Goal: Check status: Check status

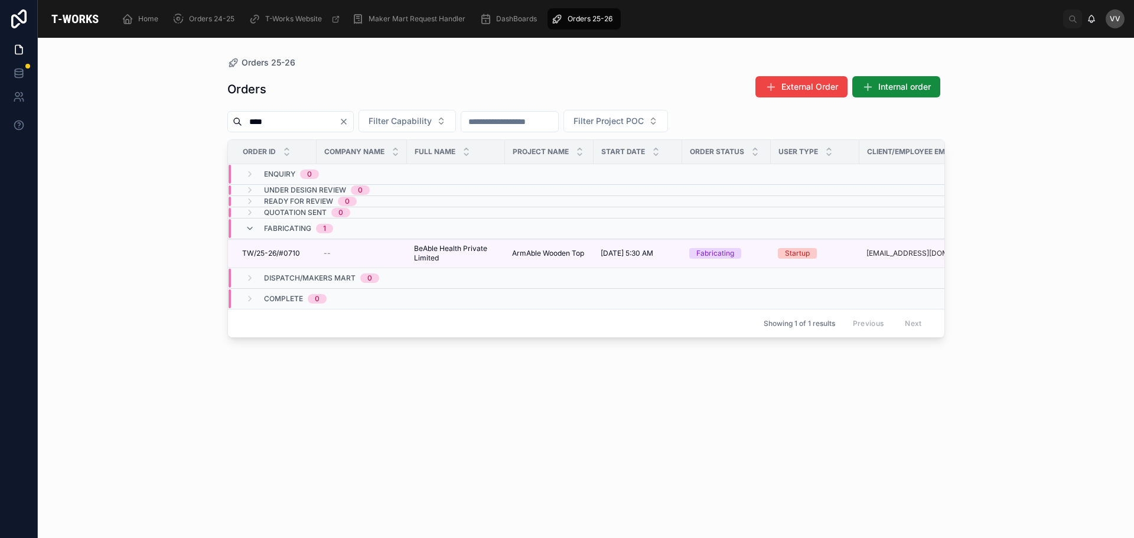
click at [349, 118] on icon "Clear" at bounding box center [343, 121] width 9 height 9
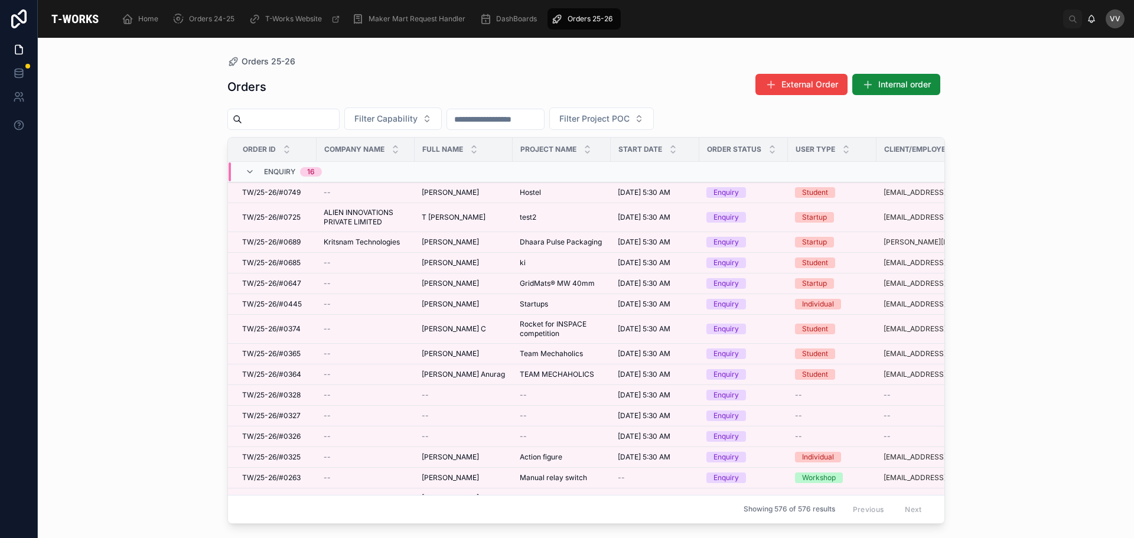
click at [245, 174] on icon at bounding box center [249, 171] width 9 height 9
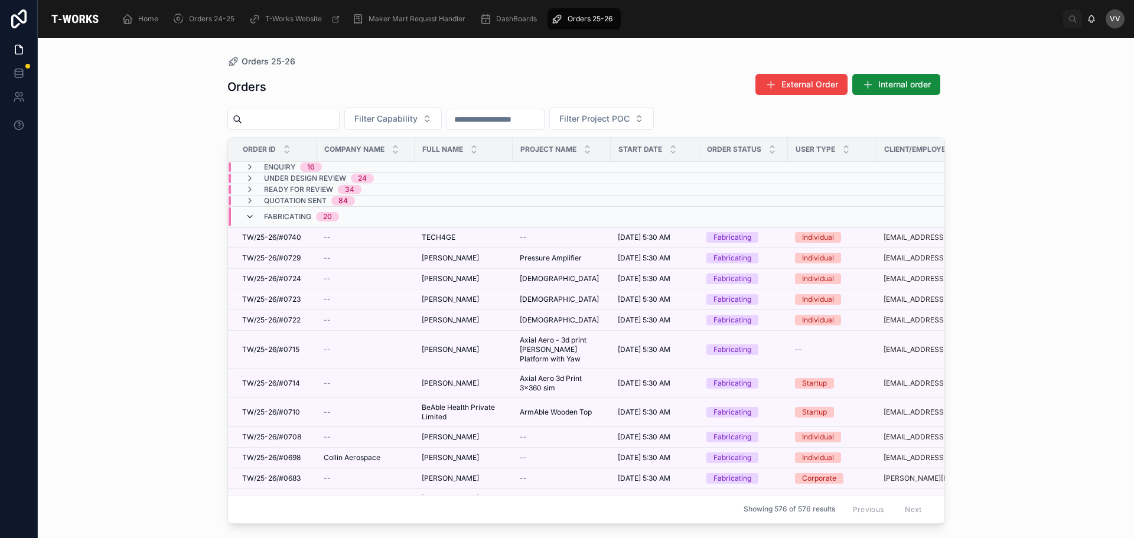
click at [248, 219] on icon at bounding box center [249, 216] width 9 height 9
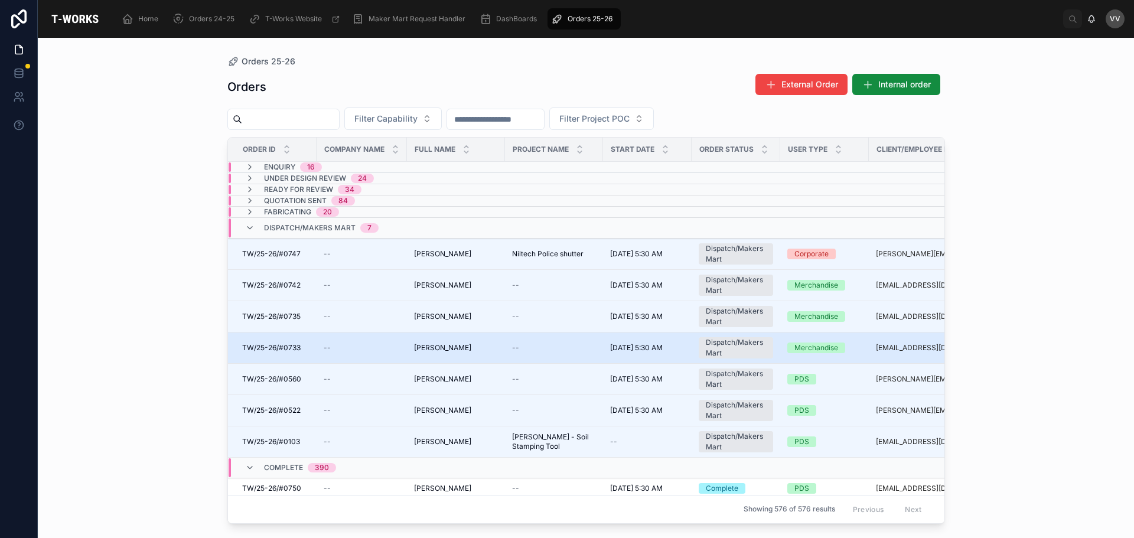
click at [441, 345] on span "[PERSON_NAME]" at bounding box center [442, 347] width 57 height 9
